Goal: Check status

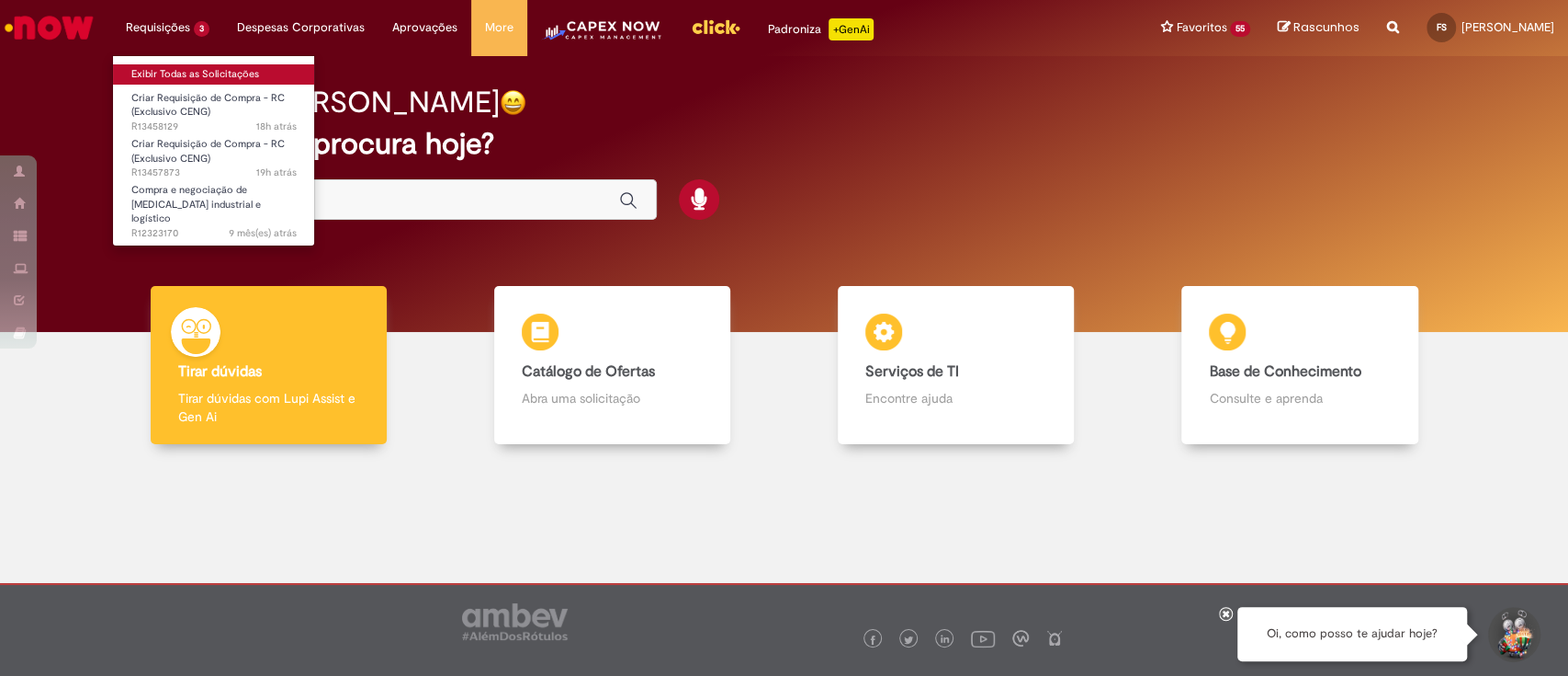
click at [160, 75] on link "Exibir Todas as Solicitações" at bounding box center [214, 74] width 202 height 20
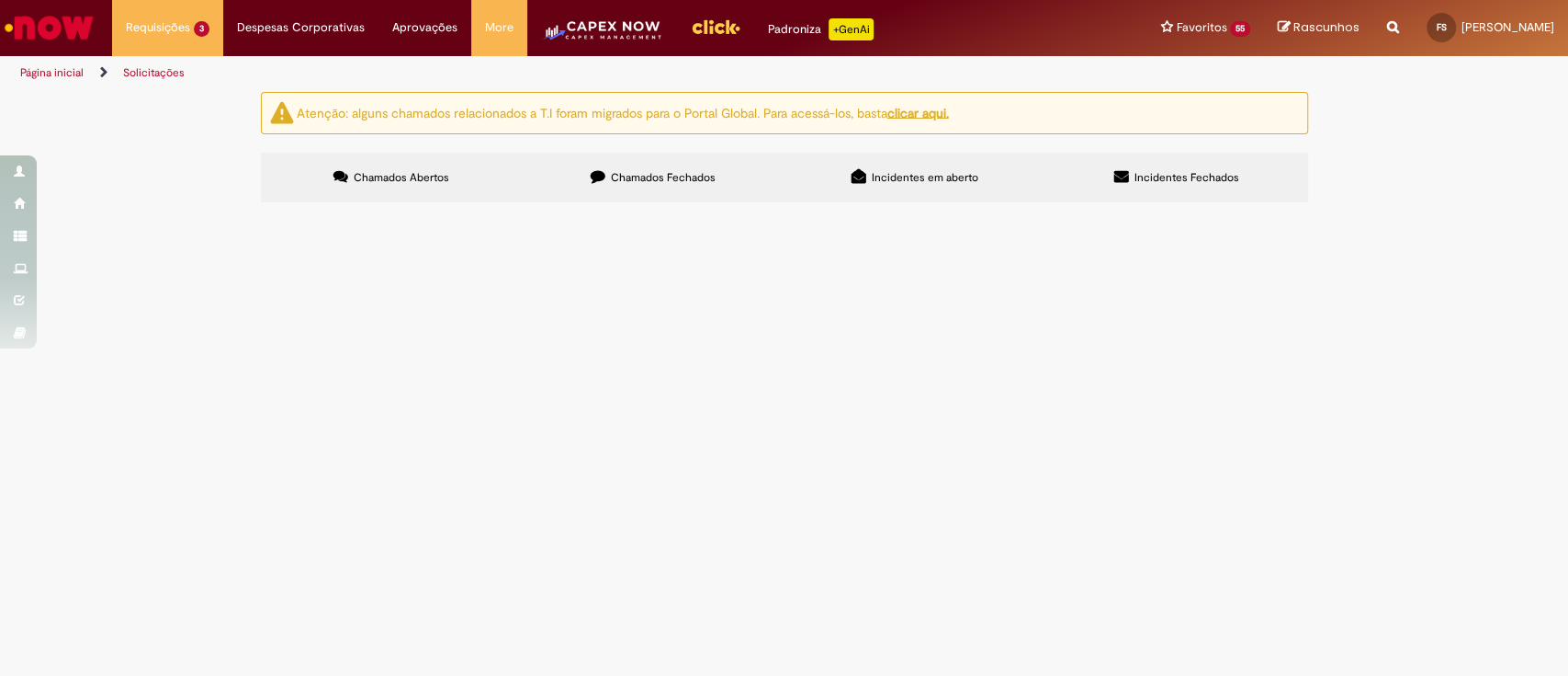
click at [0, 0] on span "R13457873" at bounding box center [0, 0] width 0 height 0
drag, startPoint x: 312, startPoint y: 368, endPoint x: 345, endPoint y: 364, distance: 33.2
click at [0, 0] on span "R13457873" at bounding box center [0, 0] width 0 height 0
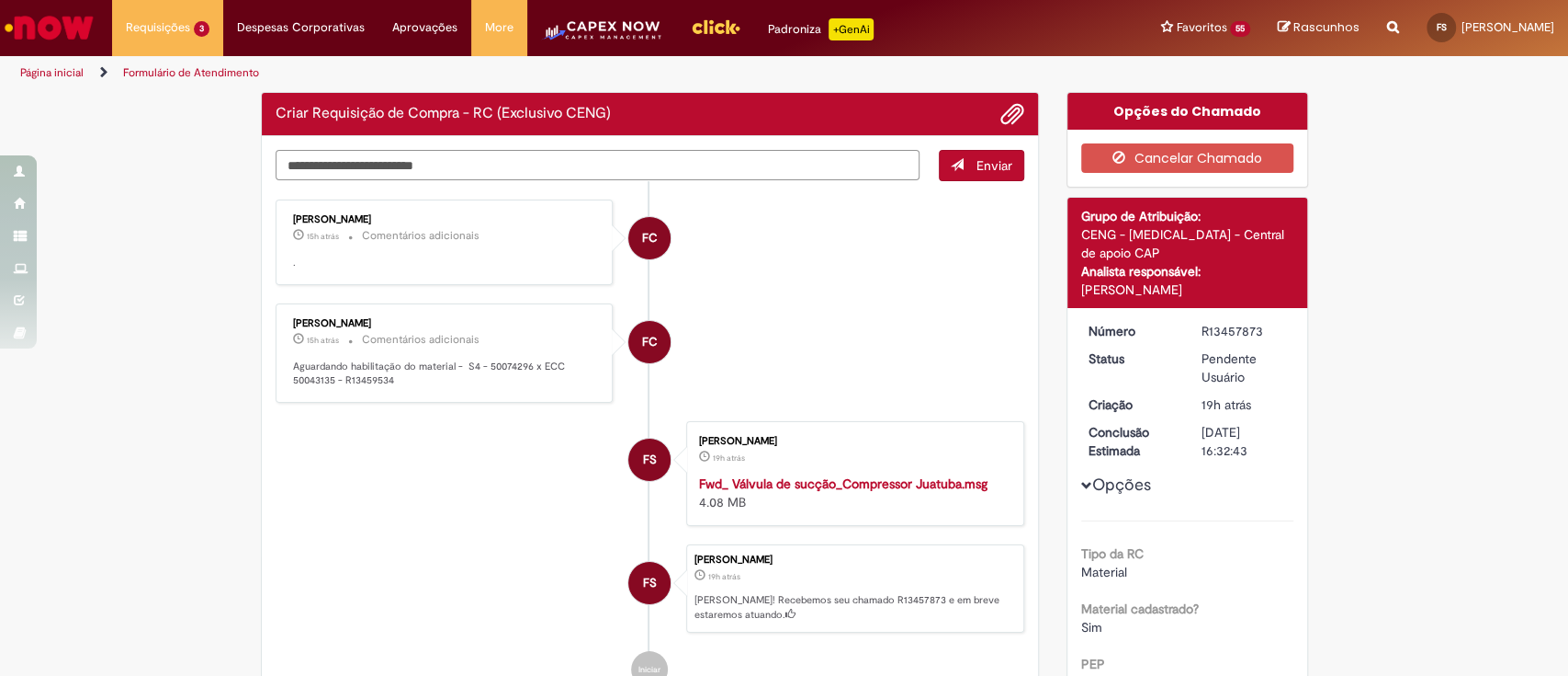
click at [393, 169] on div "Verificar Código de Barras Criar Requisição de Compra - RC (Exclusivo CENG) Env…" at bounding box center [651, 420] width 807 height 657
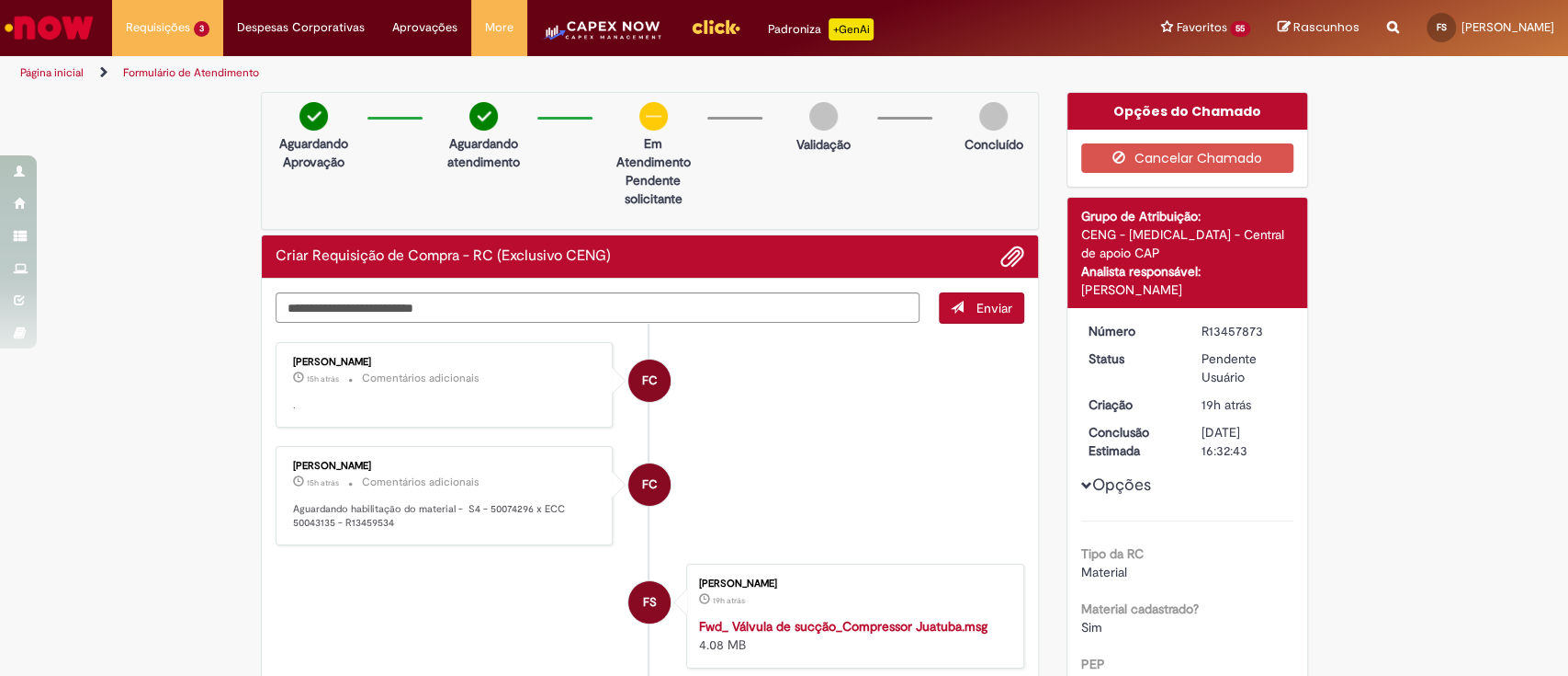
click at [500, 501] on p "Aguardando habilitação do material - S4 - 50074296 x ECC 50043135 - R13459534" at bounding box center [446, 516] width 306 height 29
copy p "50074296"
click at [314, 302] on textarea "Digite sua mensagem aqui..." at bounding box center [598, 308] width 645 height 32
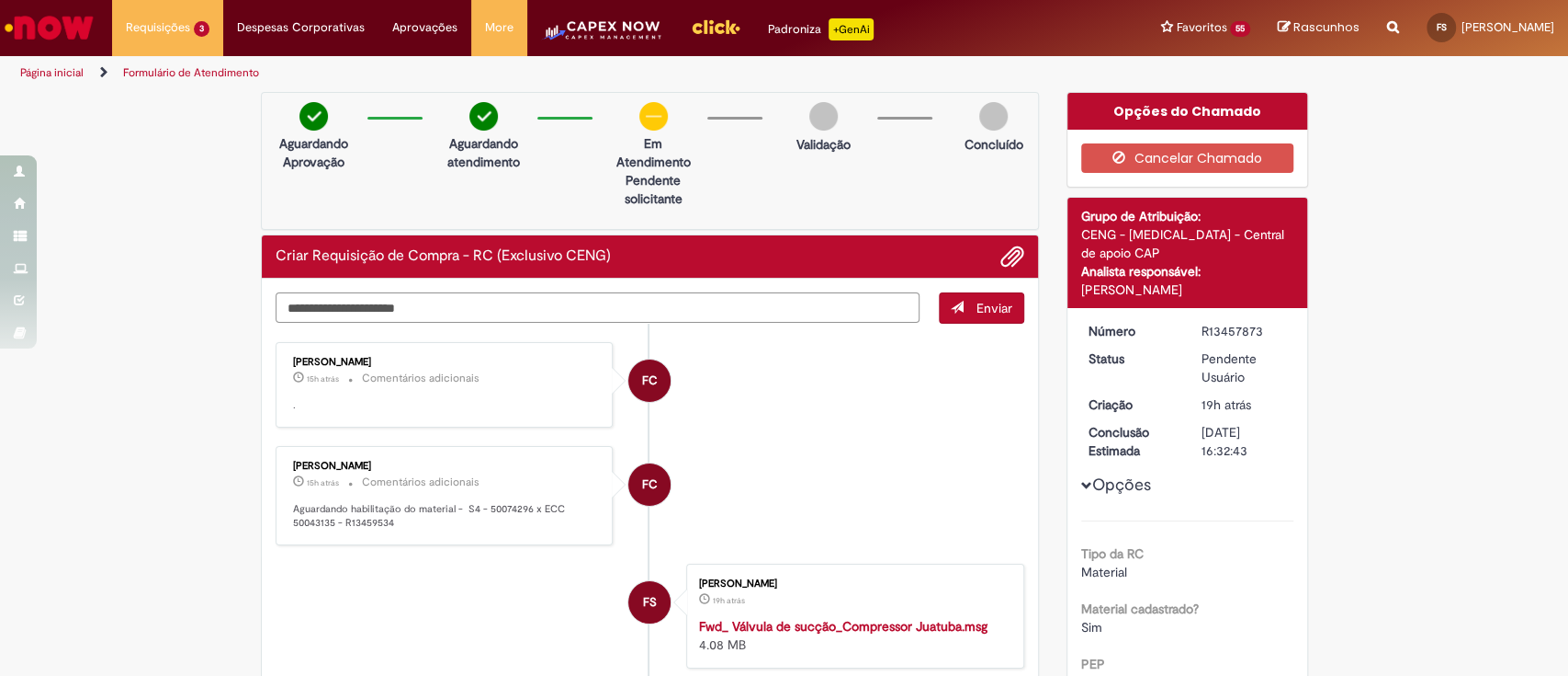
type textarea "**********"
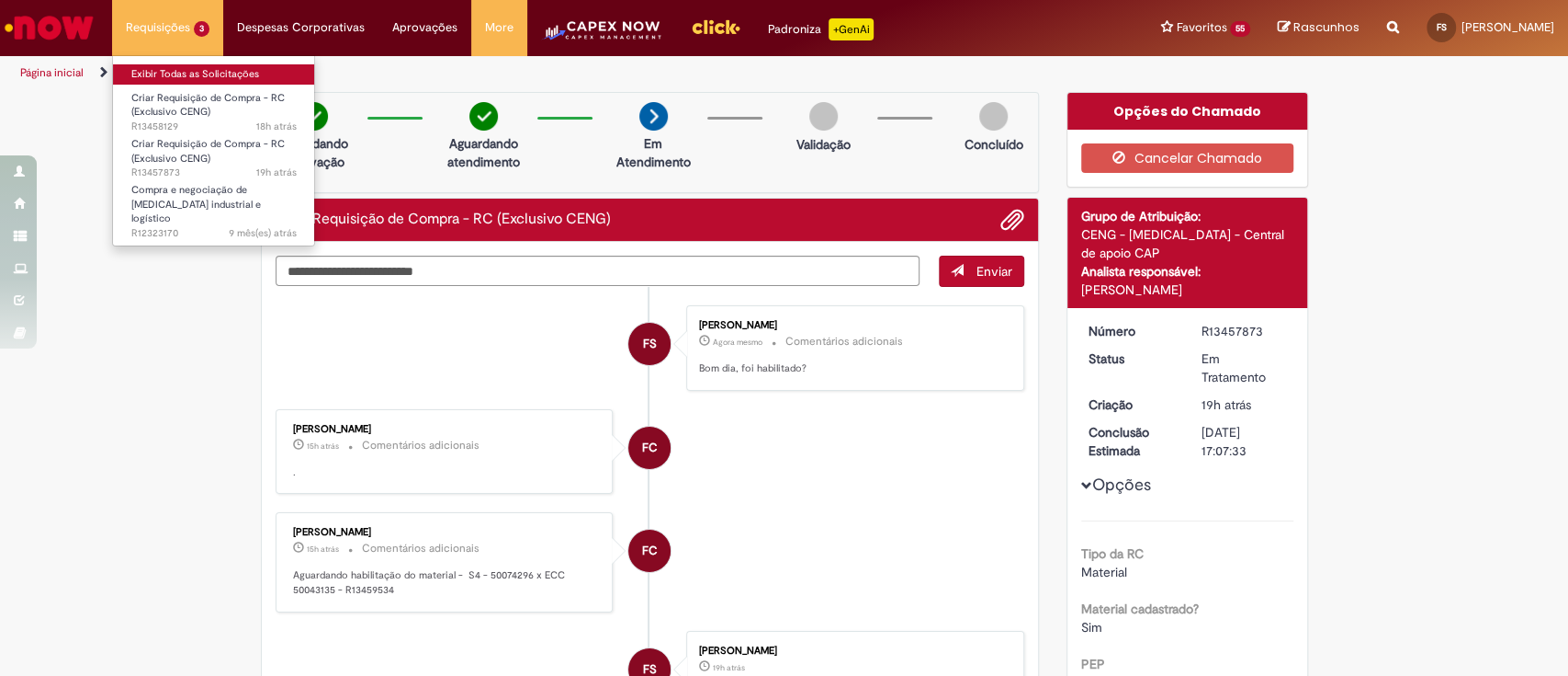
click at [188, 78] on link "Exibir Todas as Solicitações" at bounding box center [214, 74] width 202 height 20
